Goal: Task Accomplishment & Management: Manage account settings

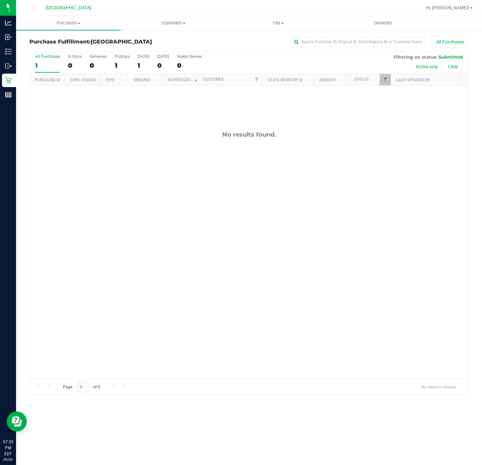
drag, startPoint x: 214, startPoint y: 286, endPoint x: 214, endPoint y: 282, distance: 4.0
click at [214, 284] on div "No results found." at bounding box center [249, 255] width 438 height 338
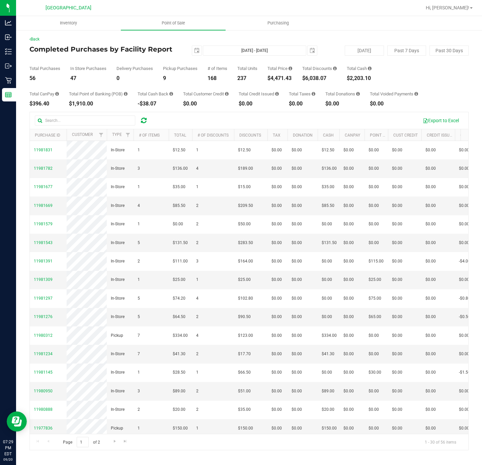
click at [211, 123] on div "Export to Excel" at bounding box center [308, 120] width 309 height 11
click at [180, 18] on uib-tab-heading "Point of Sale" at bounding box center [173, 23] width 105 height 14
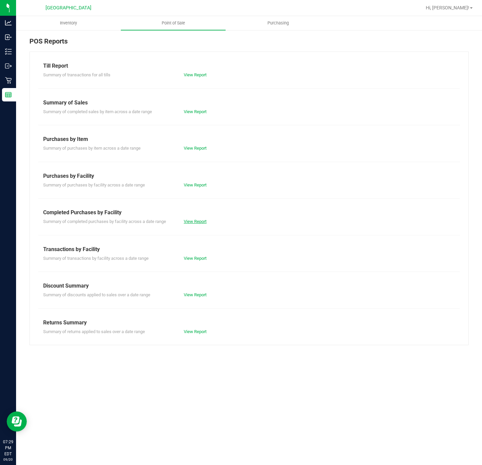
click at [199, 220] on link "View Report" at bounding box center [195, 221] width 23 height 5
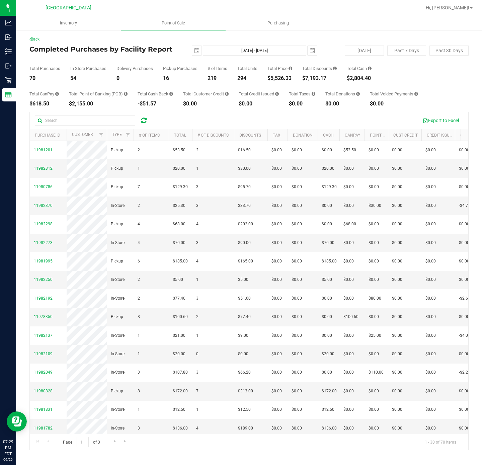
click at [222, 113] on div "Export to Excel" at bounding box center [249, 120] width 438 height 17
click at [170, 26] on uib-tab-heading "Point of Sale" at bounding box center [173, 23] width 105 height 14
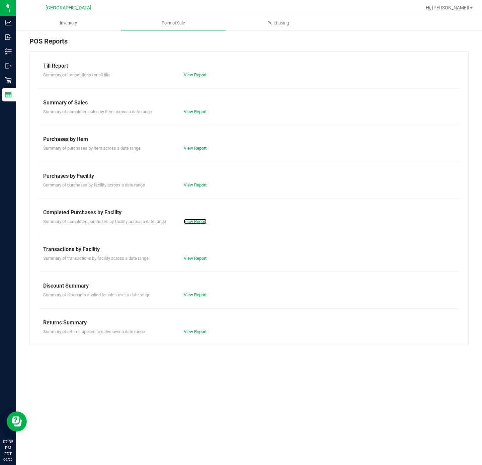
click at [195, 221] on link "View Report" at bounding box center [195, 221] width 23 height 5
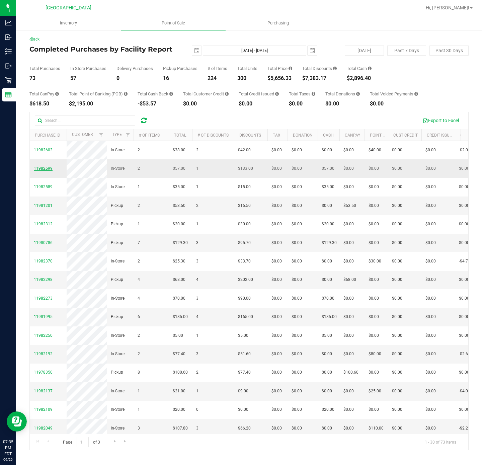
click at [46, 171] on span "11982599" at bounding box center [43, 168] width 19 height 5
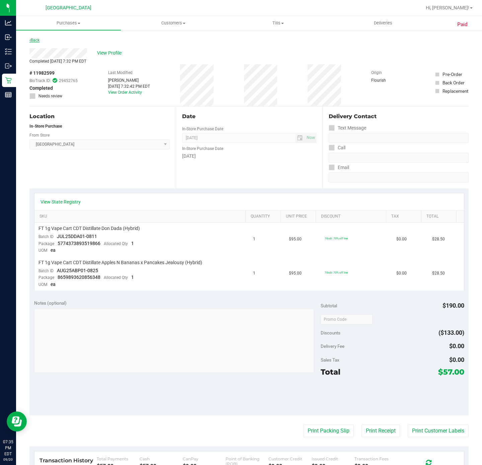
click at [35, 42] on link "Back" at bounding box center [34, 40] width 10 height 5
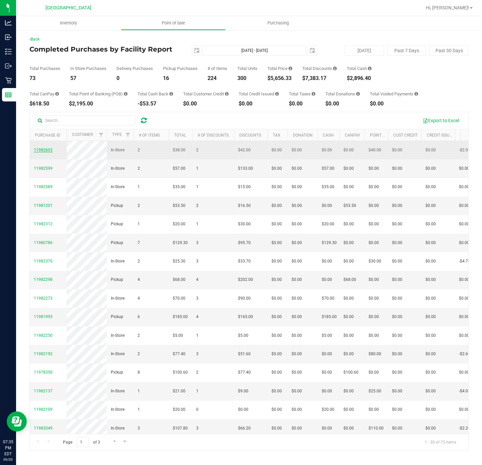
click at [47, 152] on span "11982603" at bounding box center [43, 150] width 19 height 5
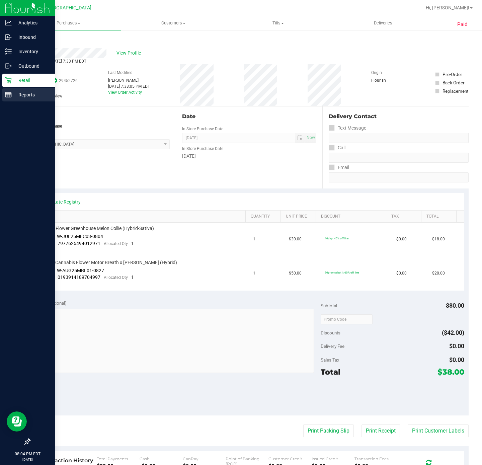
click at [6, 98] on icon at bounding box center [8, 94] width 7 height 7
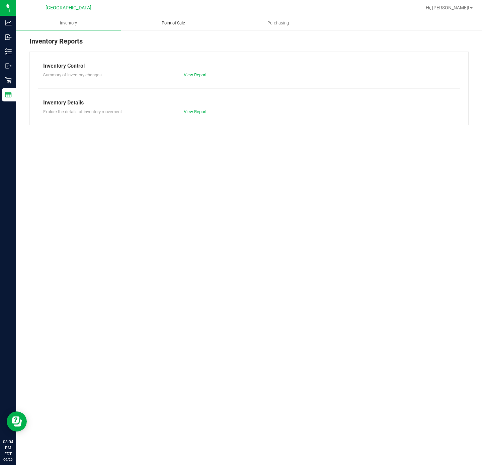
click at [174, 23] on span "Point of Sale" at bounding box center [173, 23] width 41 height 6
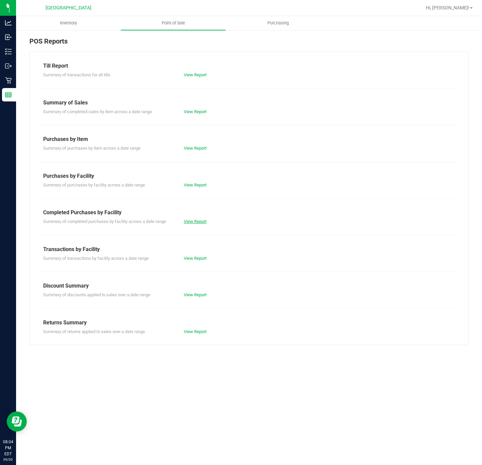
click at [190, 221] on link "View Report" at bounding box center [195, 221] width 23 height 5
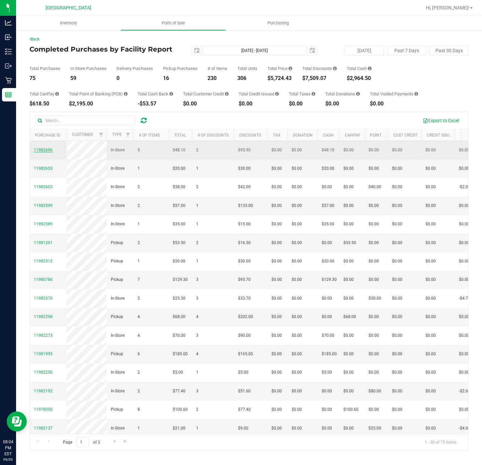
click at [44, 152] on span "11982696" at bounding box center [43, 150] width 19 height 5
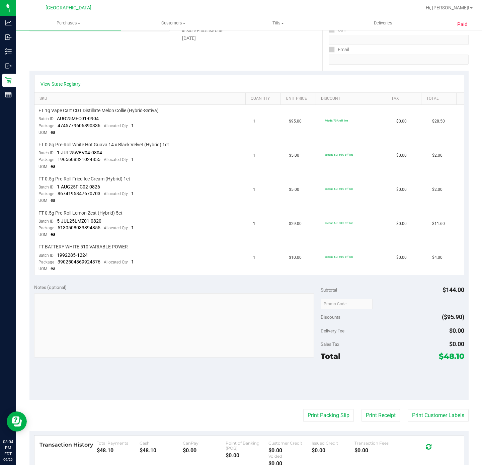
scroll to position [201, 0]
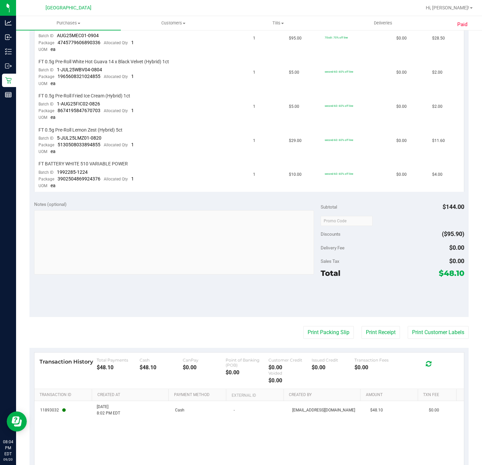
click at [318, 335] on purchase-details "Back View Profile Completed Sep 20, 2025 8:02 PM EDT # 11982696 BioTrack ID: 29…" at bounding box center [248, 153] width 439 height 637
click at [319, 329] on button "Print Packing Slip" at bounding box center [328, 332] width 51 height 13
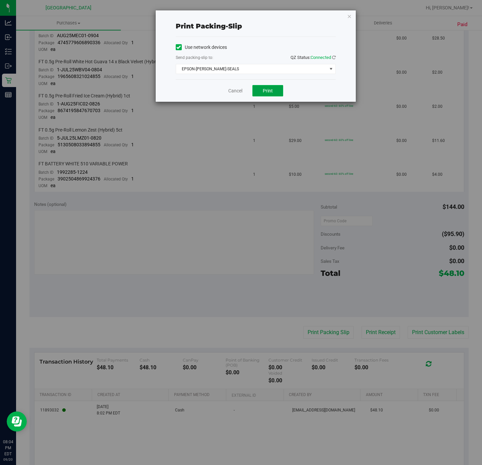
click at [257, 88] on button "Print" at bounding box center [267, 90] width 31 height 11
click at [351, 16] on div "Print packing-slip Use network devices Send packing-slip to: QZ Status: Connect…" at bounding box center [256, 55] width 200 height 91
click at [232, 92] on link "Cancel" at bounding box center [235, 90] width 14 height 7
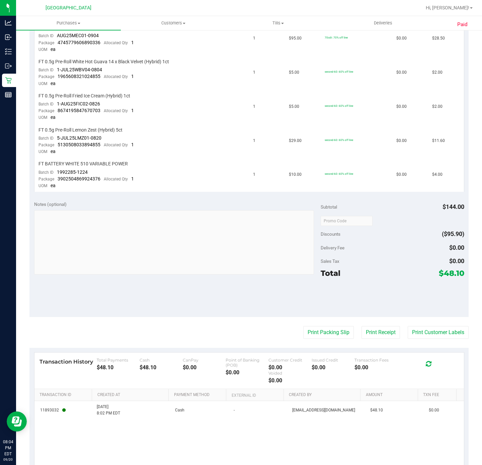
click at [259, 188] on div "View State Registry SKU Quantity Unit Price Discount Tax Total FT 1g Vape Cart …" at bounding box center [248, 92] width 439 height 209
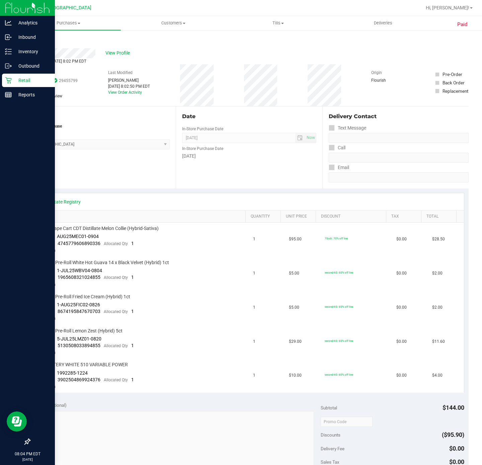
click at [19, 102] on div at bounding box center [27, 268] width 55 height 333
click at [31, 96] on p "Reports" at bounding box center [32, 95] width 40 height 8
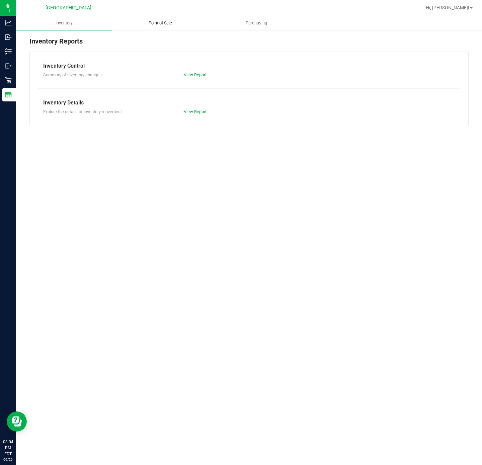
click at [168, 19] on uib-tab-heading "Point of Sale" at bounding box center [159, 22] width 95 height 13
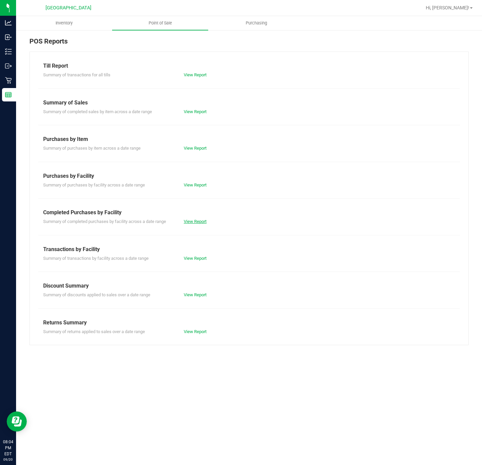
click at [200, 223] on link "View Report" at bounding box center [195, 221] width 23 height 5
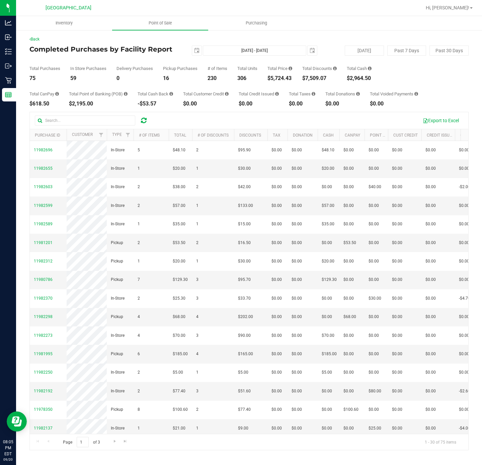
click at [285, 78] on div "$5,724.43" at bounding box center [279, 78] width 25 height 5
copy div "5,724.43"
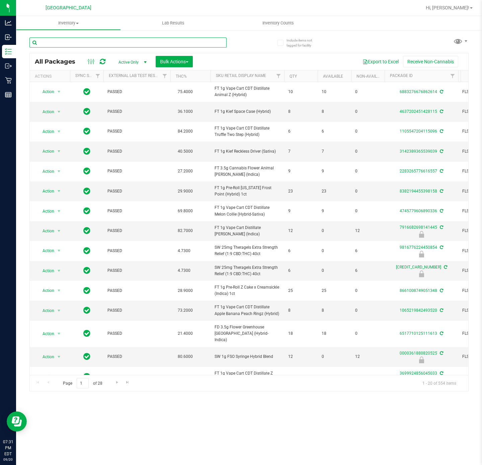
click at [88, 42] on input "text" at bounding box center [127, 42] width 197 height 10
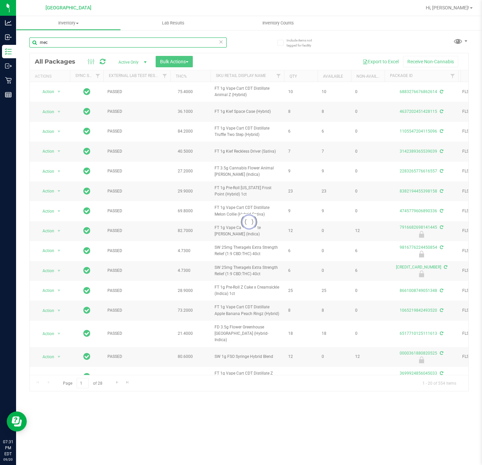
type input "mec"
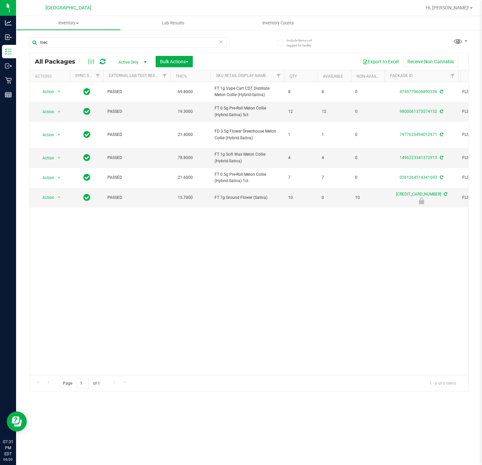
click at [209, 314] on div "Action Action Adjust qty Create package Edit attributes Global inventory Locate…" at bounding box center [249, 228] width 438 height 293
click at [162, 267] on div "Action Action Adjust qty Create package Edit attributes Global inventory Locate…" at bounding box center [249, 228] width 438 height 293
drag, startPoint x: 95, startPoint y: 314, endPoint x: 199, endPoint y: 12, distance: 319.0
click at [94, 313] on div "Action Action Adjust qty Create package Edit attributes Global inventory Locate…" at bounding box center [249, 228] width 438 height 293
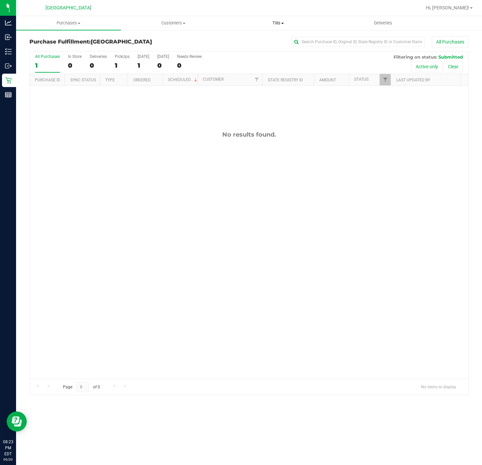
click at [271, 23] on span "Tills" at bounding box center [278, 23] width 104 height 6
click at [254, 38] on span "Manage tills" at bounding box center [248, 40] width 45 height 6
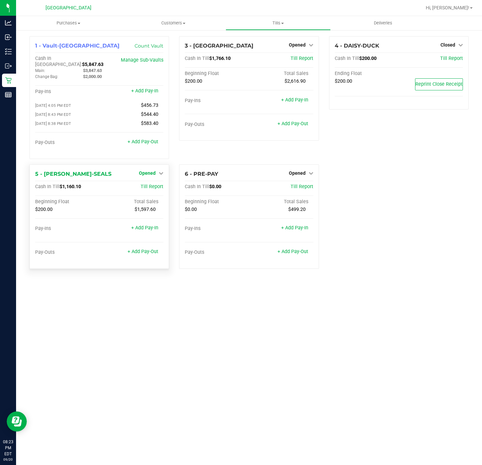
click at [145, 170] on span "Opened" at bounding box center [147, 172] width 17 height 5
click at [148, 184] on link "Close Till" at bounding box center [148, 186] width 18 height 5
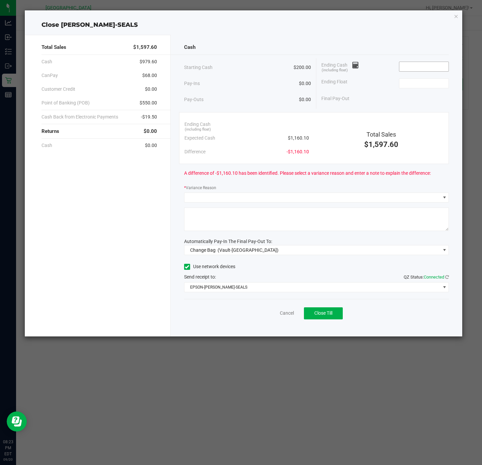
click at [426, 63] on input at bounding box center [423, 66] width 49 height 9
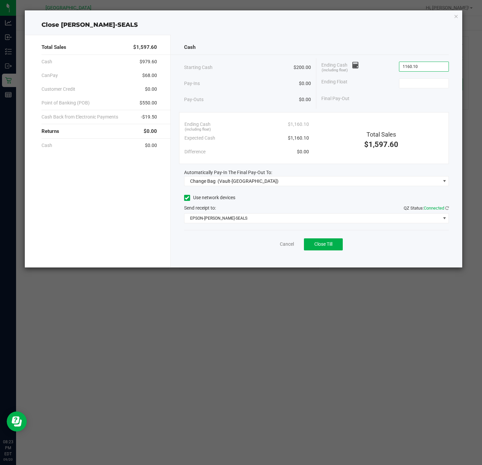
type input "$1,160.10"
drag, startPoint x: 420, startPoint y: 85, endPoint x: 373, endPoint y: 78, distance: 47.0
click at [426, 85] on input at bounding box center [423, 83] width 49 height 9
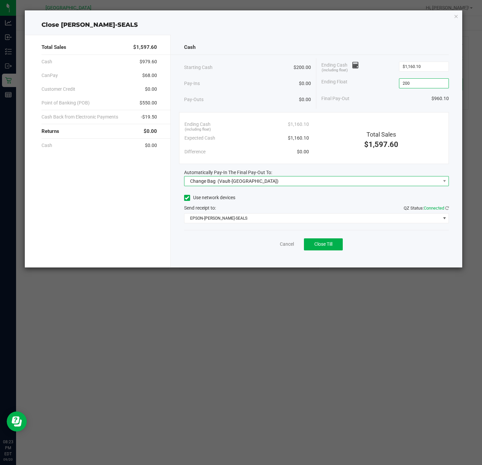
type input "$200.00"
click at [236, 183] on span "(Vault-Deerfield Beach)" at bounding box center [247, 180] width 61 height 5
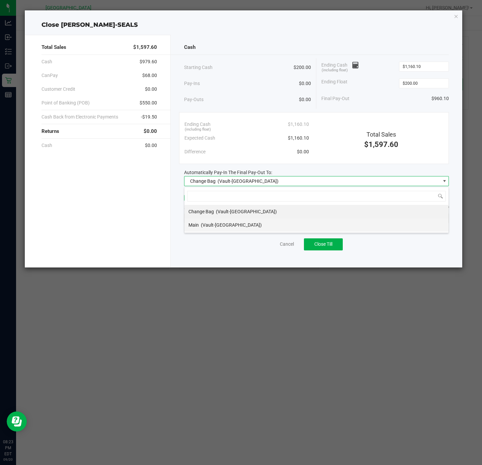
scroll to position [10, 265]
click at [211, 225] on span "(Vault-Deerfield Beach)" at bounding box center [231, 224] width 61 height 5
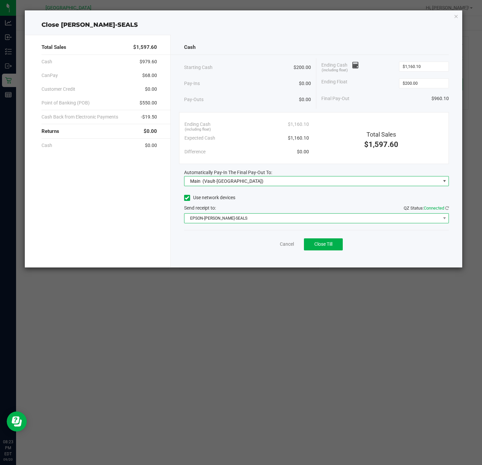
click at [219, 218] on span "EPSON-[PERSON_NAME]-SEALS" at bounding box center [312, 217] width 256 height 9
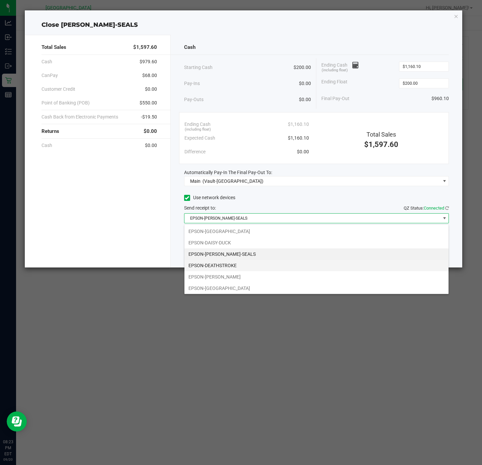
click at [238, 265] on li "EPSON-DEATHSTROKE" at bounding box center [316, 265] width 264 height 11
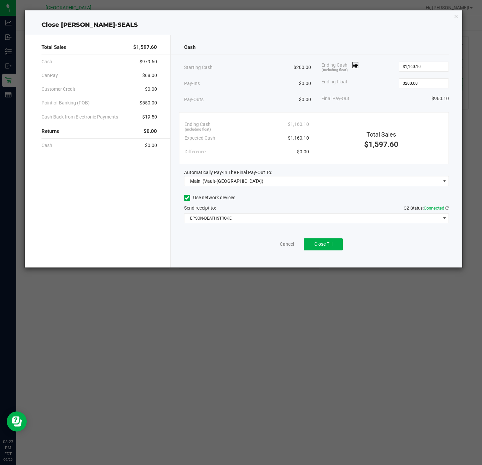
click at [68, 219] on div "Total Sales $1,597.60 Cash $979.60 CanPay $68.00 Customer Credit $0.00 Point of…" at bounding box center [98, 151] width 146 height 233
click at [334, 242] on button "Close Till" at bounding box center [323, 244] width 39 height 12
